Goal: Task Accomplishment & Management: Complete application form

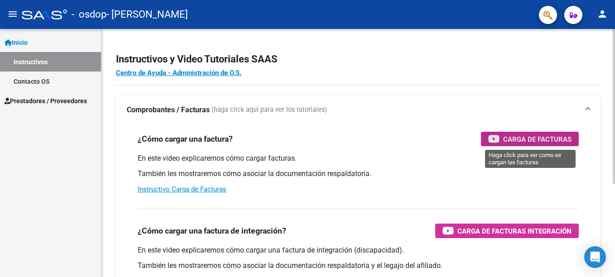
click at [522, 139] on span "Carga de Facturas" at bounding box center [537, 139] width 68 height 11
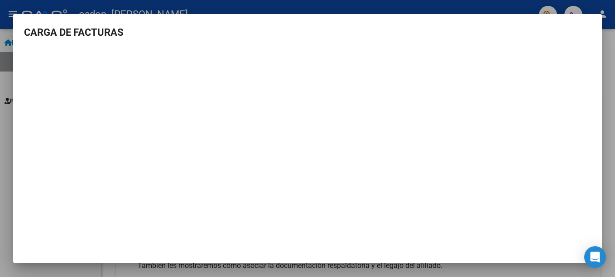
click at [314, 8] on div at bounding box center [307, 138] width 615 height 277
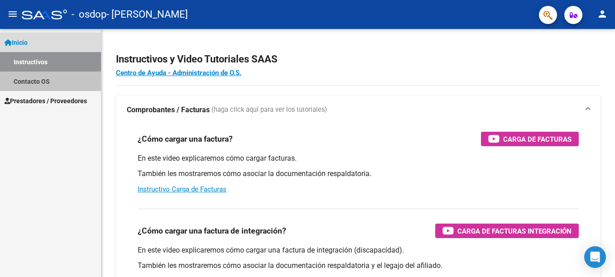
click at [46, 79] on link "Contacto OS" at bounding box center [50, 81] width 101 height 19
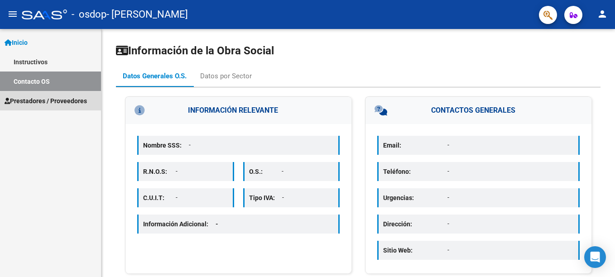
click at [53, 104] on span "Prestadores / Proveedores" at bounding box center [46, 101] width 82 height 10
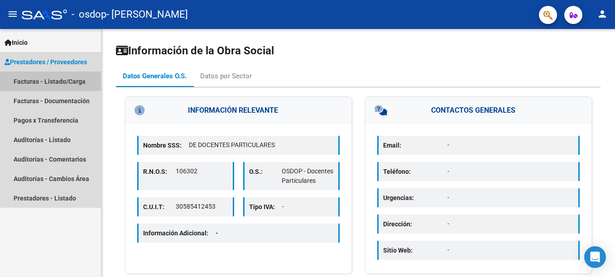
click at [52, 77] on link "Facturas - Listado/Carga" at bounding box center [50, 81] width 101 height 19
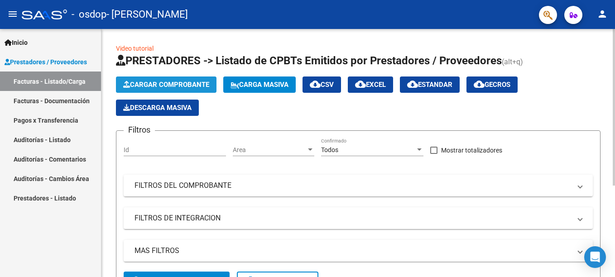
click at [198, 82] on span "Cargar Comprobante" at bounding box center [166, 85] width 86 height 8
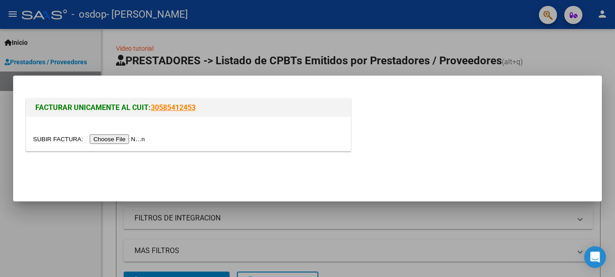
click at [119, 141] on input "file" at bounding box center [90, 140] width 115 height 10
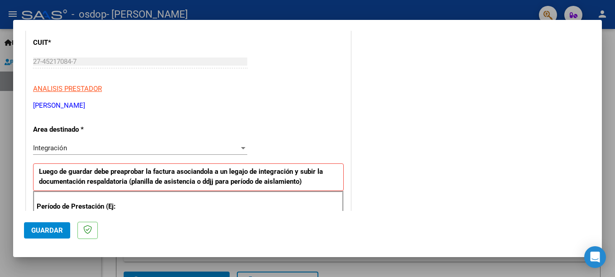
scroll to position [136, 0]
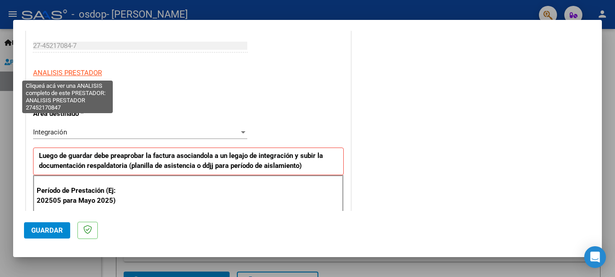
click at [81, 71] on span "ANALISIS PRESTADOR" at bounding box center [67, 73] width 69 height 8
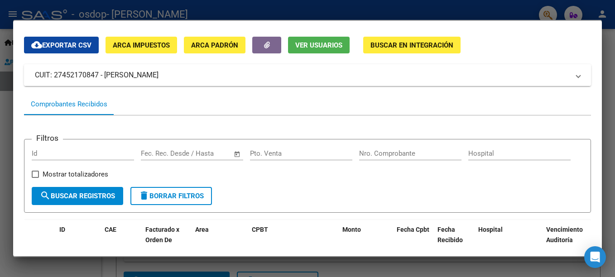
scroll to position [0, 0]
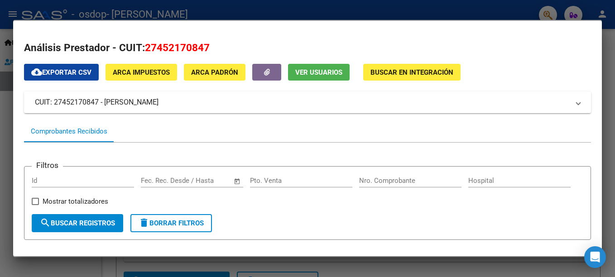
click at [504, 2] on div at bounding box center [307, 138] width 615 height 277
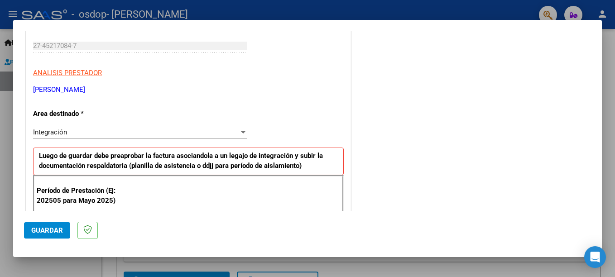
click at [128, 135] on div "Integración" at bounding box center [136, 132] width 206 height 8
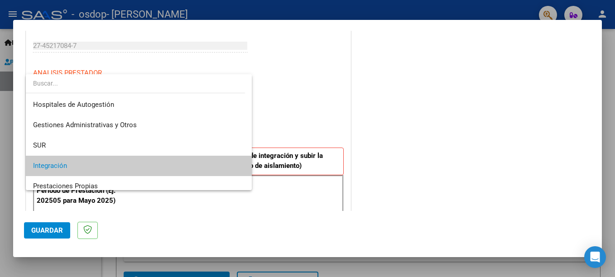
click at [296, 114] on div at bounding box center [307, 138] width 615 height 277
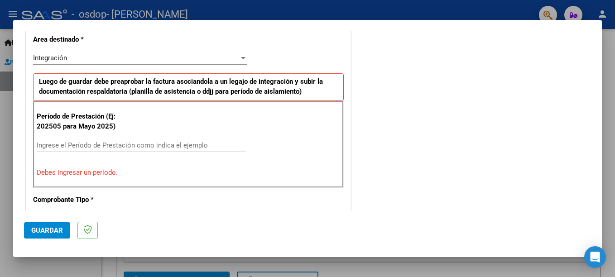
scroll to position [227, 0]
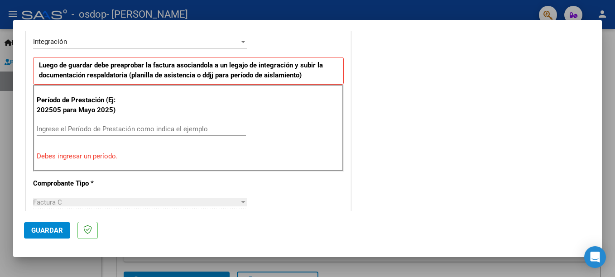
click at [104, 131] on input "Ingrese el Período de Prestación como indica el ejemplo" at bounding box center [141, 129] width 209 height 8
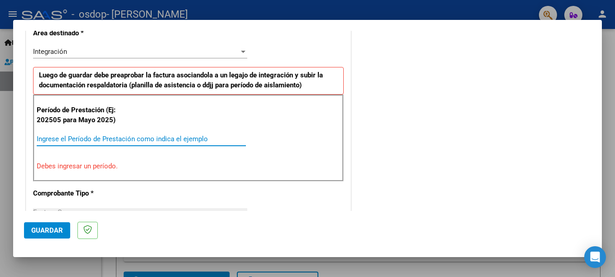
scroll to position [188, 0]
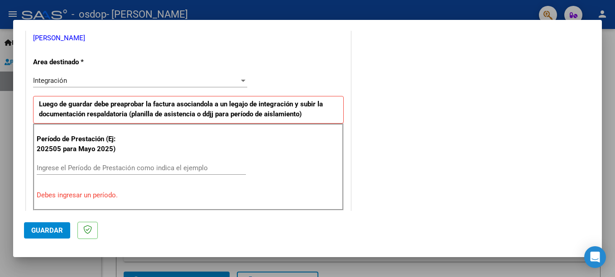
click at [615, 74] on html "menu - osdop - [PERSON_NAME] person Inicio Instructivos Contacto OS Prestadores…" at bounding box center [307, 138] width 615 height 277
click at [606, 73] on div at bounding box center [307, 138] width 615 height 277
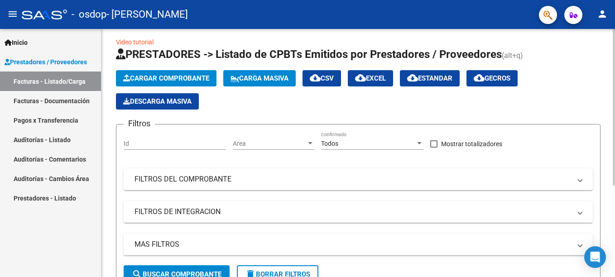
scroll to position [0, 0]
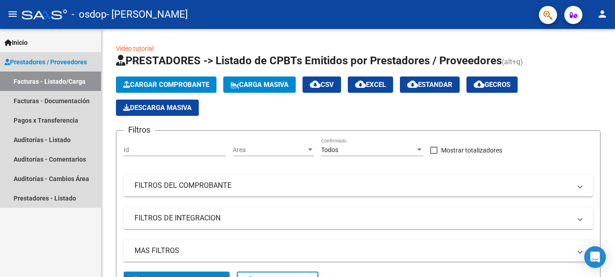
click at [74, 59] on span "Prestadores / Proveedores" at bounding box center [46, 62] width 82 height 10
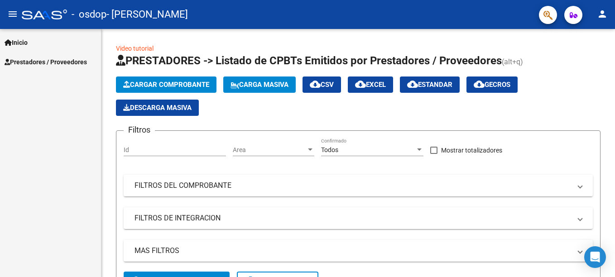
click at [74, 59] on span "Prestadores / Proveedores" at bounding box center [46, 62] width 82 height 10
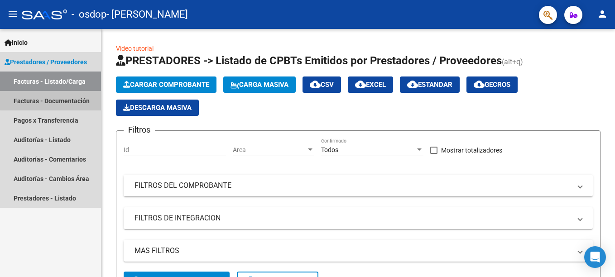
click at [72, 99] on link "Facturas - Documentación" at bounding box center [50, 100] width 101 height 19
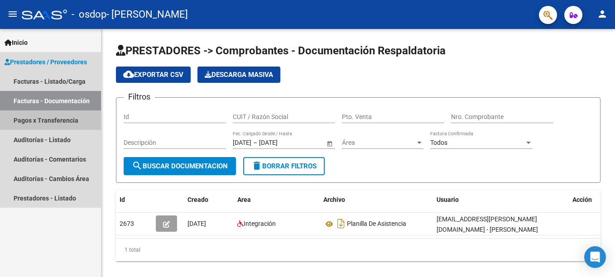
click at [69, 121] on link "Pagos x Transferencia" at bounding box center [50, 120] width 101 height 19
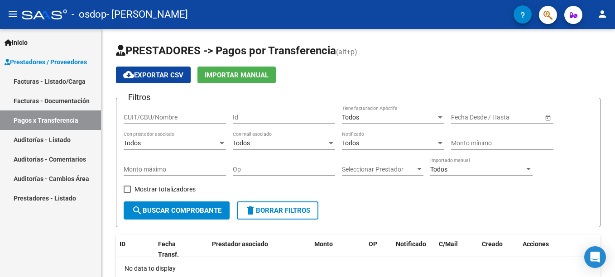
click at [69, 140] on link "Auditorías - Listado" at bounding box center [50, 139] width 101 height 19
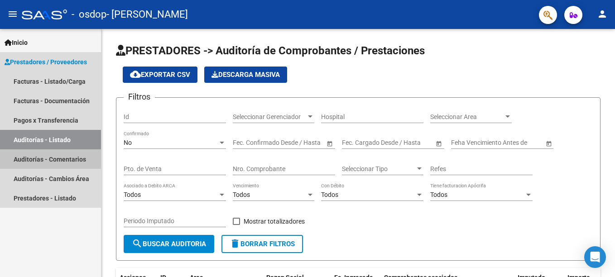
click at [71, 155] on link "Auditorías - Comentarios" at bounding box center [50, 159] width 101 height 19
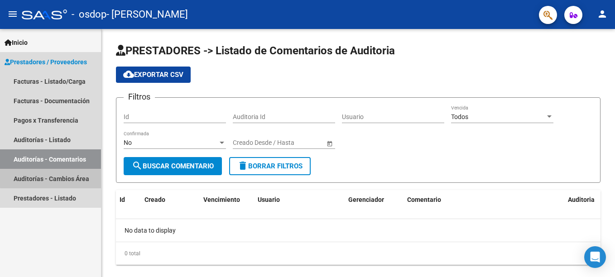
click at [74, 174] on link "Auditorías - Cambios Área" at bounding box center [50, 178] width 101 height 19
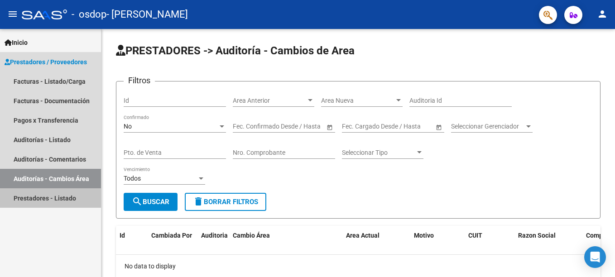
click at [74, 195] on link "Prestadores - Listado" at bounding box center [50, 198] width 101 height 19
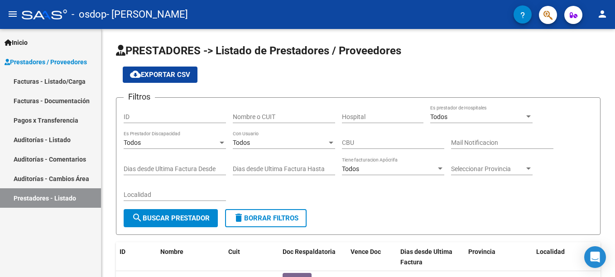
drag, startPoint x: 73, startPoint y: 65, endPoint x: 72, endPoint y: 76, distance: 10.5
click at [72, 65] on span "Prestadores / Proveedores" at bounding box center [46, 62] width 82 height 10
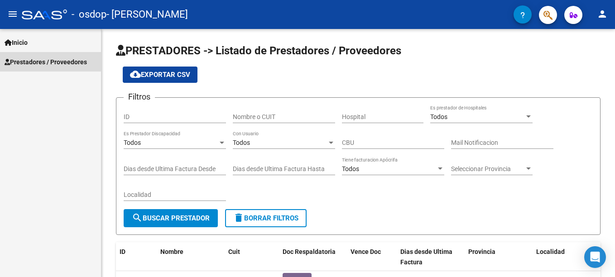
click at [72, 82] on link "Facturas - Listado/Carga" at bounding box center [50, 81] width 101 height 19
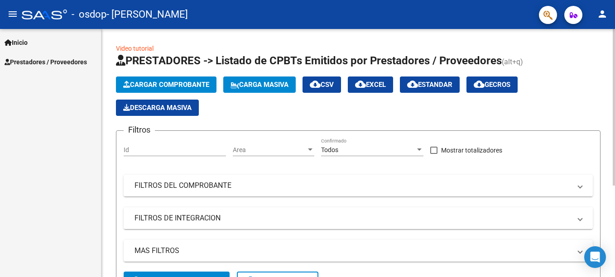
click at [240, 218] on mat-panel-title "FILTROS DE INTEGRACION" at bounding box center [353, 218] width 437 height 10
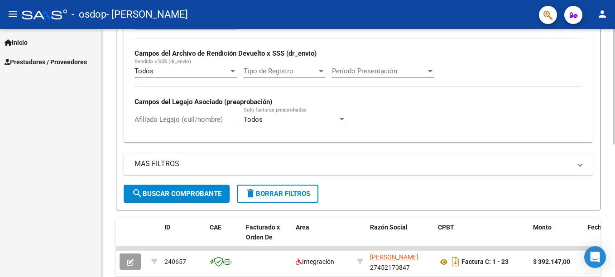
scroll to position [181, 0]
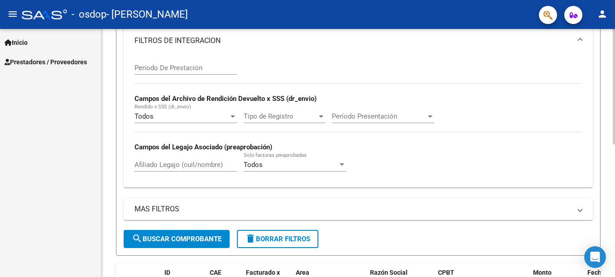
click at [267, 209] on mat-panel-title "MAS FILTROS" at bounding box center [353, 209] width 437 height 10
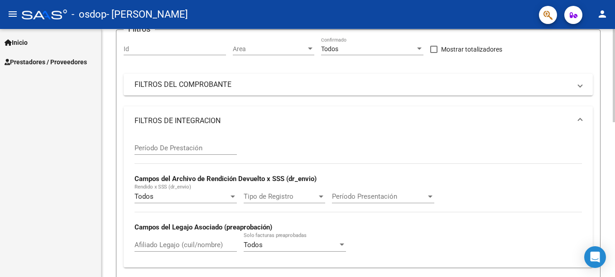
scroll to position [91, 0]
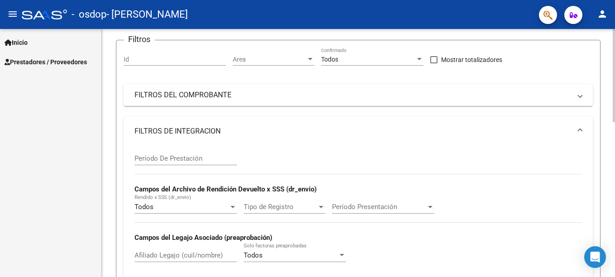
click at [236, 90] on mat-panel-title "FILTROS DEL COMPROBANTE" at bounding box center [353, 95] width 437 height 10
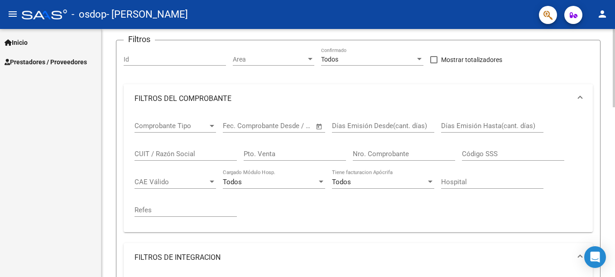
click at [236, 90] on mat-expansion-panel-header "FILTROS DEL COMPROBANTE" at bounding box center [358, 98] width 469 height 29
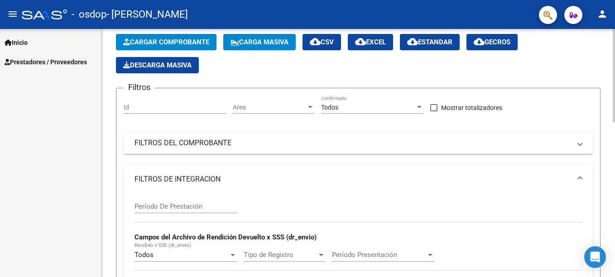
scroll to position [0, 0]
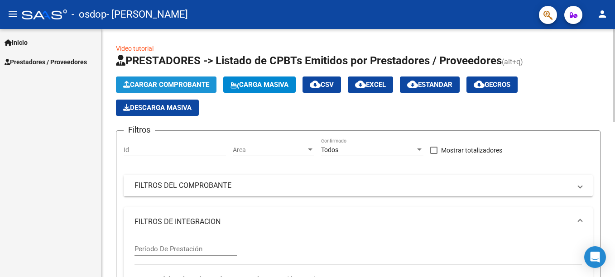
click at [186, 81] on span "Cargar Comprobante" at bounding box center [166, 85] width 86 height 8
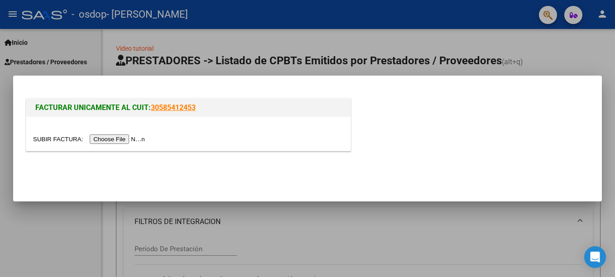
click at [124, 138] on input "file" at bounding box center [90, 140] width 115 height 10
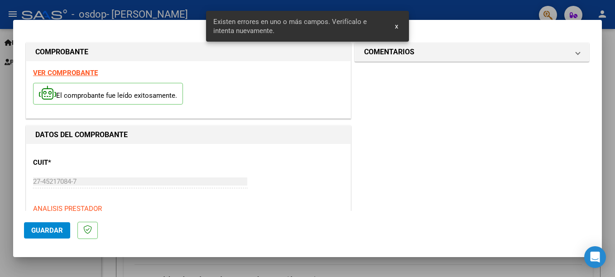
click at [71, 75] on strong "VER COMPROBANTE" at bounding box center [65, 73] width 65 height 8
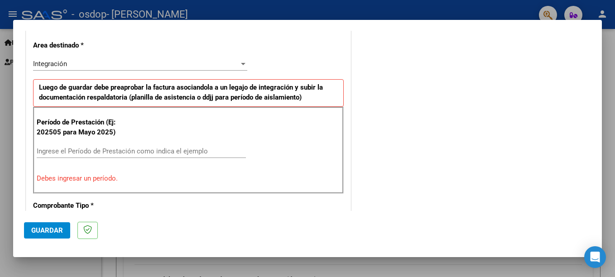
scroll to position [227, 0]
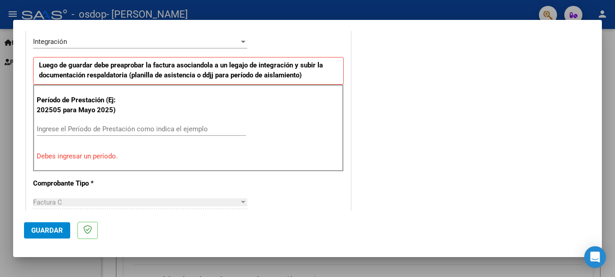
click at [102, 129] on input "Ingrese el Período de Prestación como indica el ejemplo" at bounding box center [141, 129] width 209 height 8
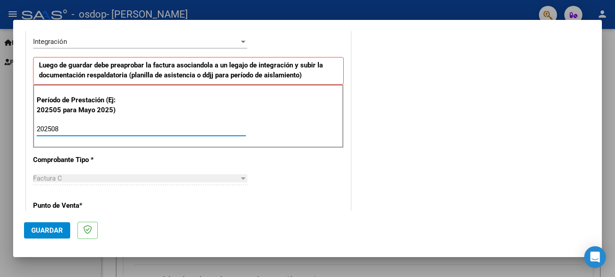
type input "202508"
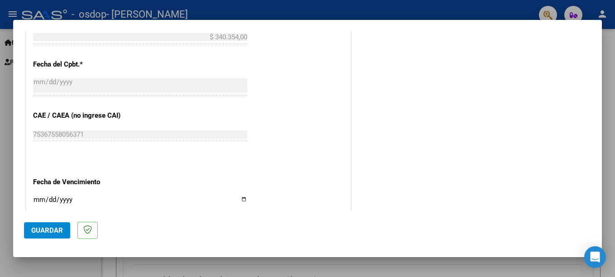
scroll to position [544, 0]
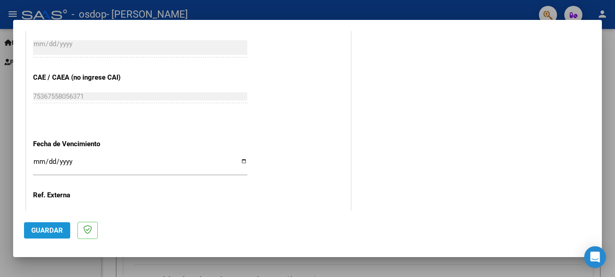
click at [55, 232] on span "Guardar" at bounding box center [47, 231] width 32 height 8
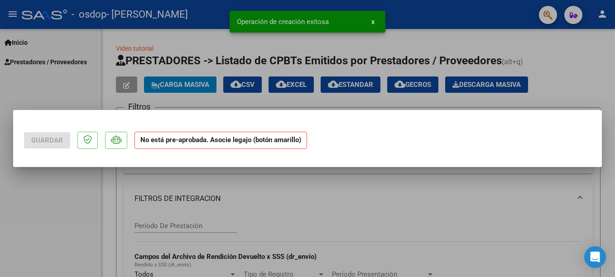
scroll to position [0, 0]
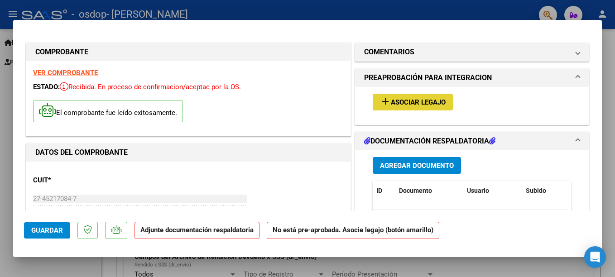
click at [391, 104] on span "Asociar Legajo" at bounding box center [418, 102] width 55 height 8
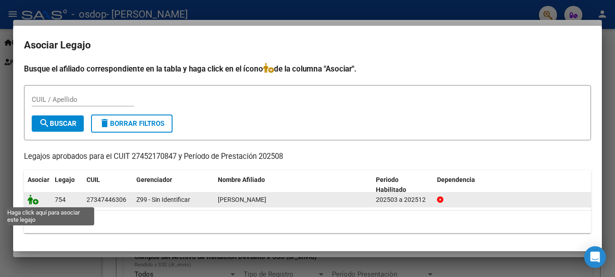
click at [33, 198] on icon at bounding box center [33, 200] width 11 height 10
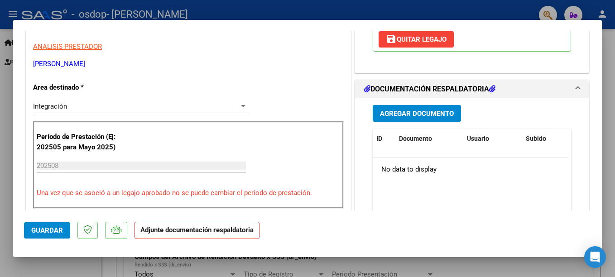
scroll to position [181, 0]
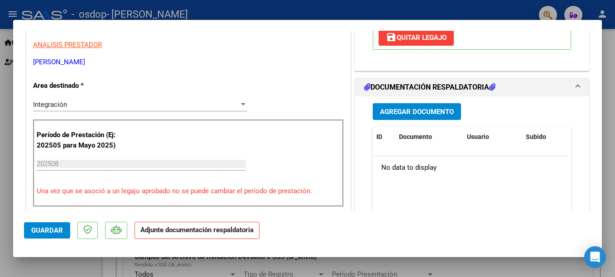
click at [439, 108] on span "Agregar Documento" at bounding box center [417, 112] width 74 height 8
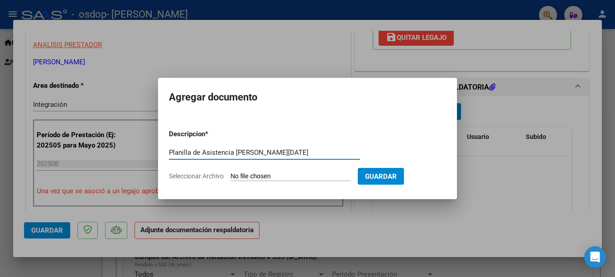
type input "Planilla de Asistencia [PERSON_NAME][DATE]"
click at [293, 177] on input "Seleccionar Archivo" at bounding box center [291, 177] width 120 height 9
click at [291, 176] on input "Seleccionar Archivo" at bounding box center [291, 177] width 120 height 9
type input "C:\fakepath\Planilla de Asistencia Agosto 2025.pdf"
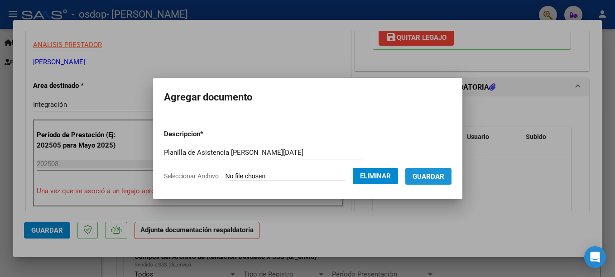
click at [431, 171] on button "Guardar" at bounding box center [429, 176] width 46 height 17
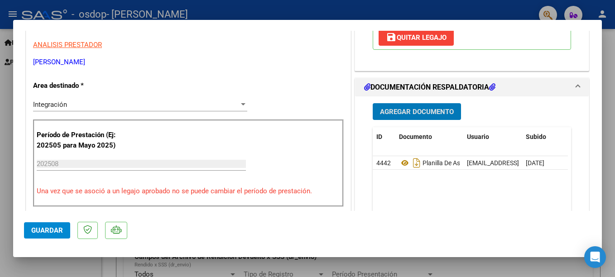
click at [409, 112] on span "Agregar Documento" at bounding box center [417, 112] width 74 height 8
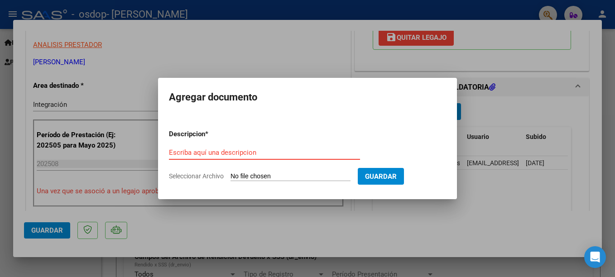
click at [227, 152] on input "Escriba aquí una descripcion" at bounding box center [264, 153] width 191 height 8
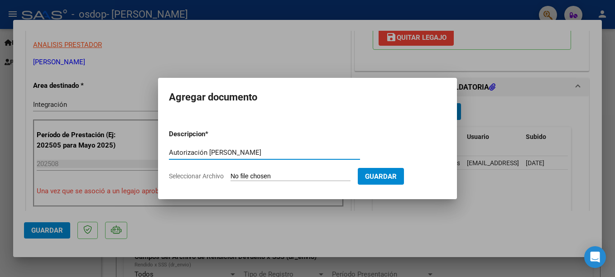
type input "Autorización [PERSON_NAME]"
click at [282, 177] on input "Seleccionar Archivo" at bounding box center [291, 177] width 120 height 9
type input "C:\fakepath\Autorización [PERSON_NAME] (3).jpeg"
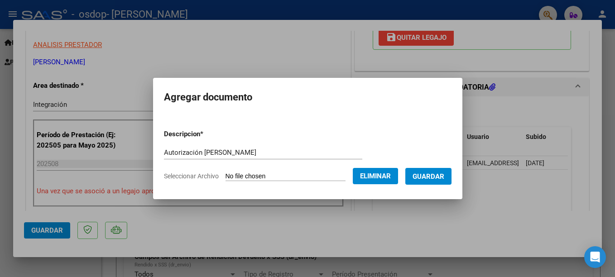
click at [445, 174] on span "Guardar" at bounding box center [429, 177] width 32 height 8
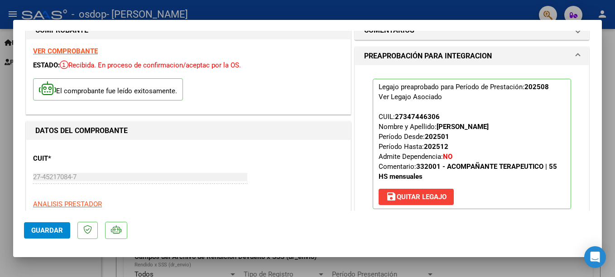
scroll to position [0, 0]
